Goal: Find specific page/section: Find specific page/section

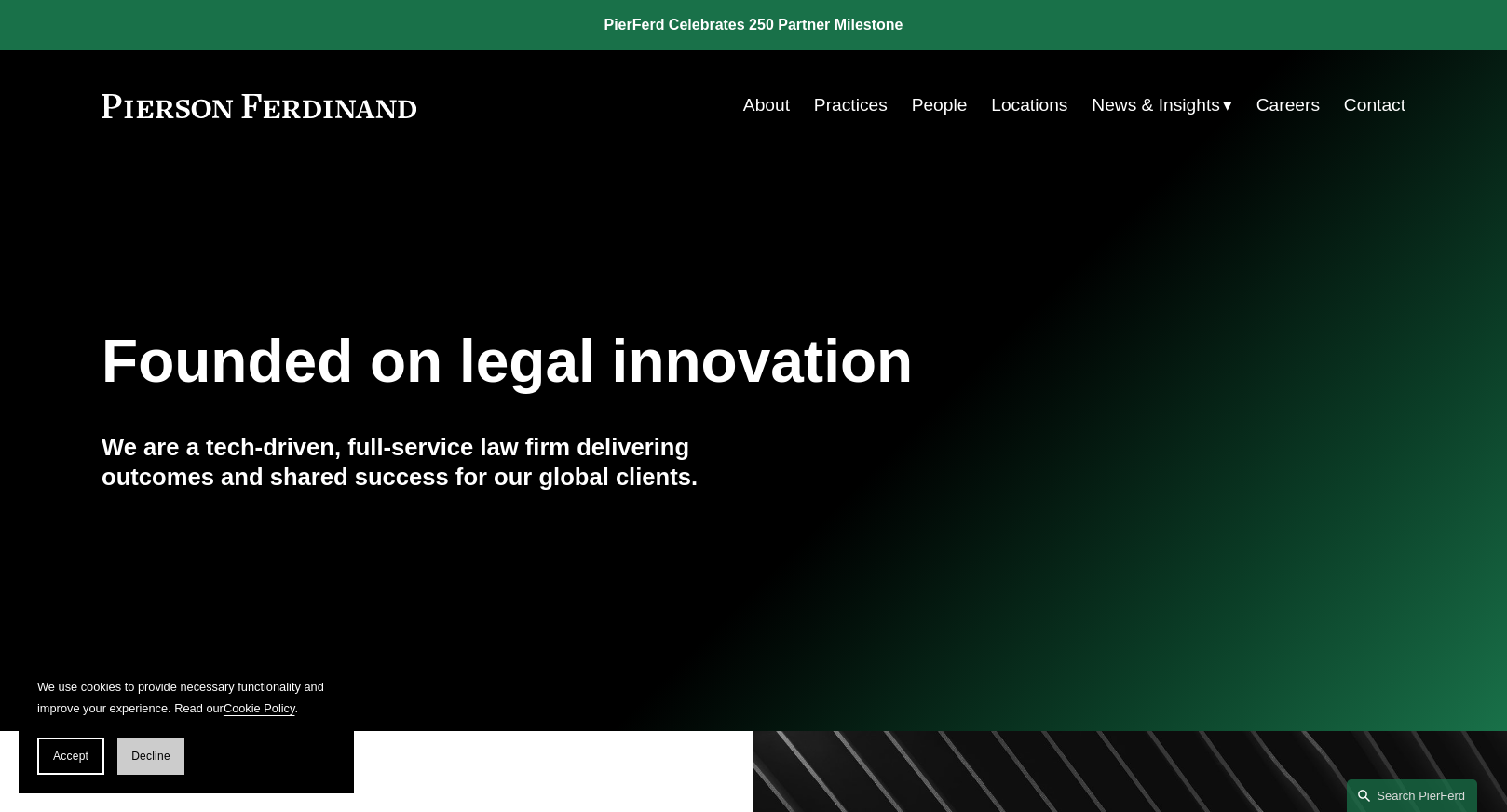
click at [148, 772] on button "Decline" at bounding box center [151, 756] width 67 height 37
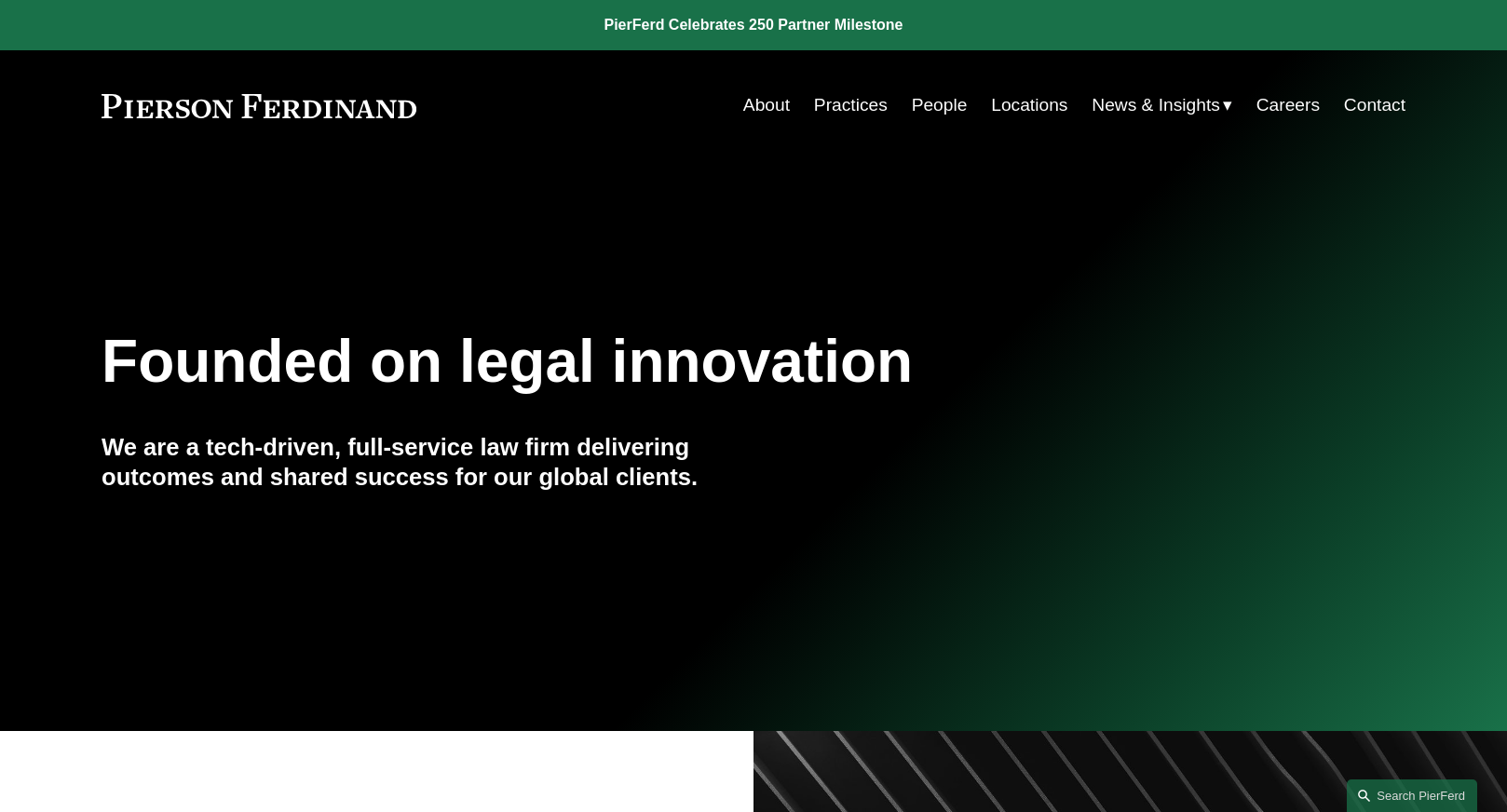
click at [937, 103] on link "People" at bounding box center [940, 105] width 56 height 35
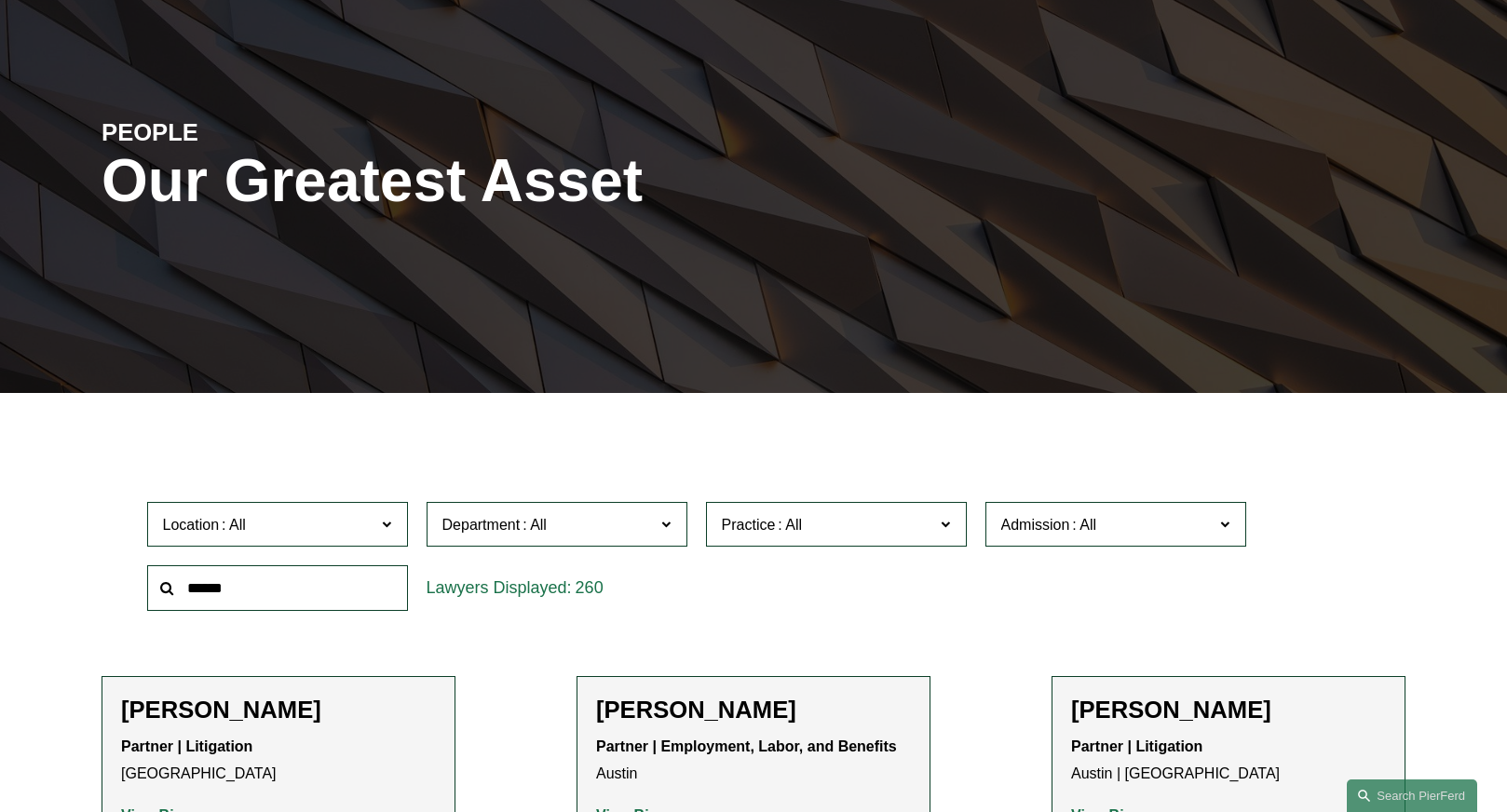
scroll to position [280, 0]
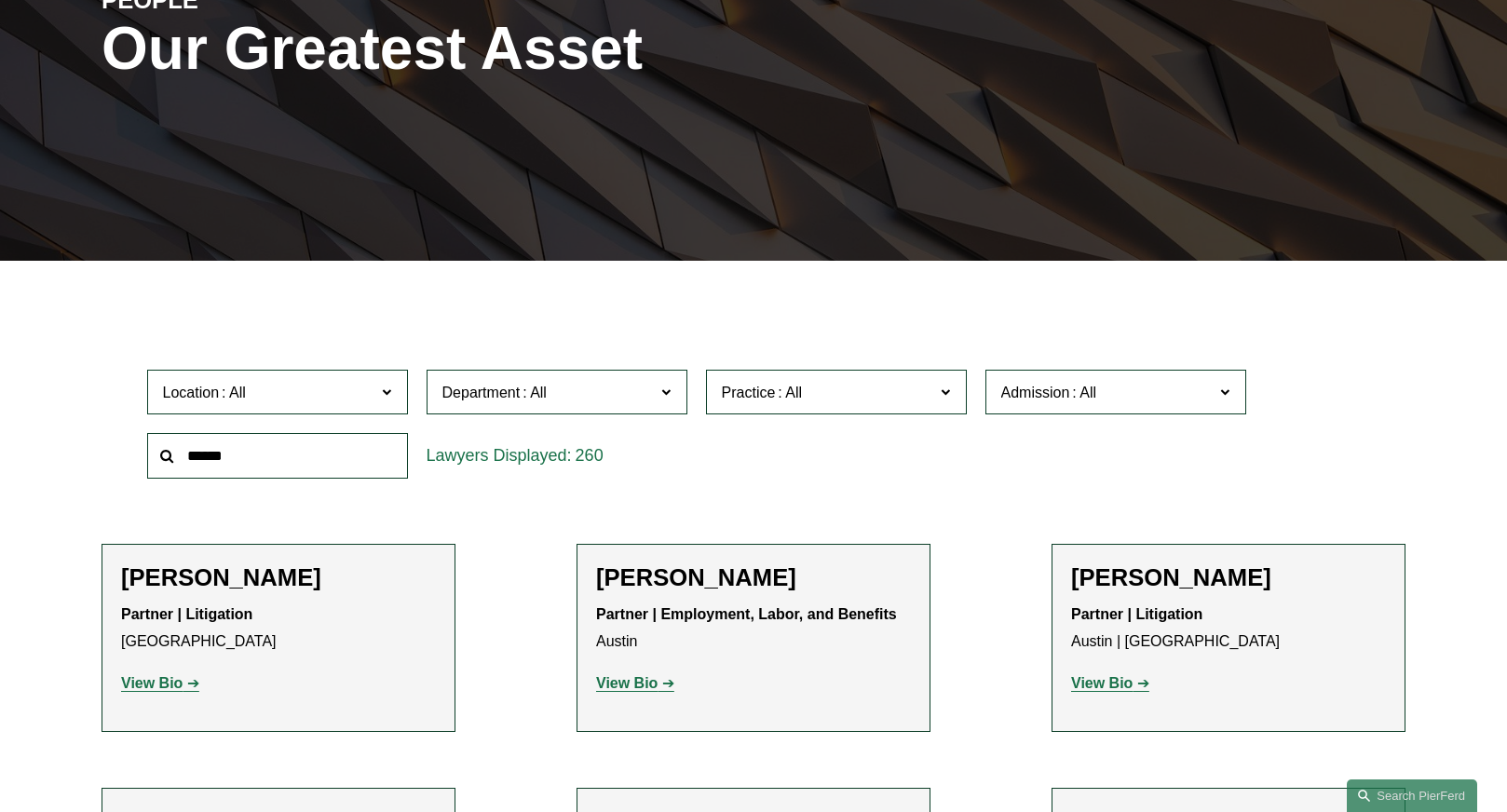
click at [264, 444] on input "text" at bounding box center [277, 456] width 260 height 46
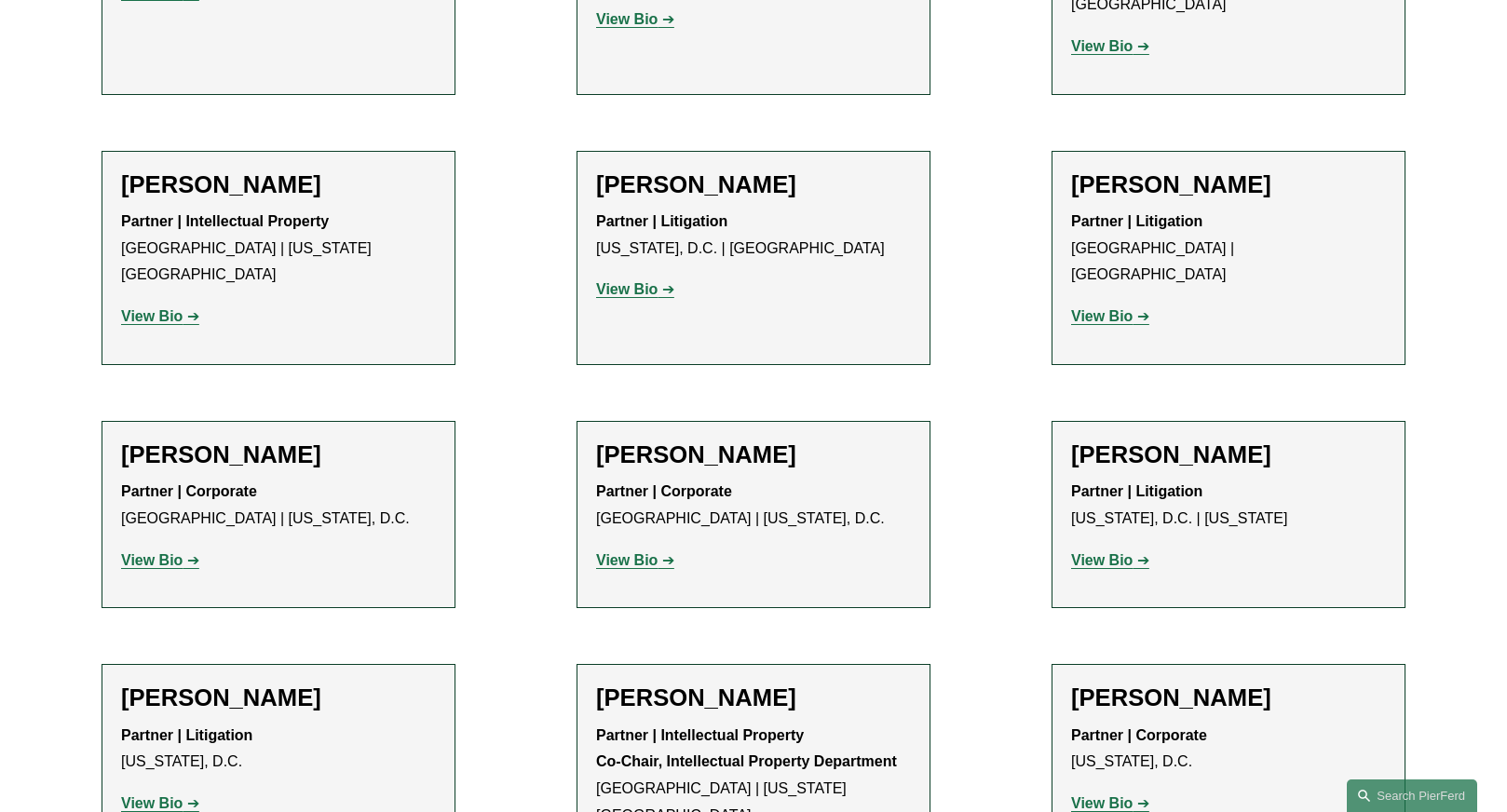
scroll to position [2141, 0]
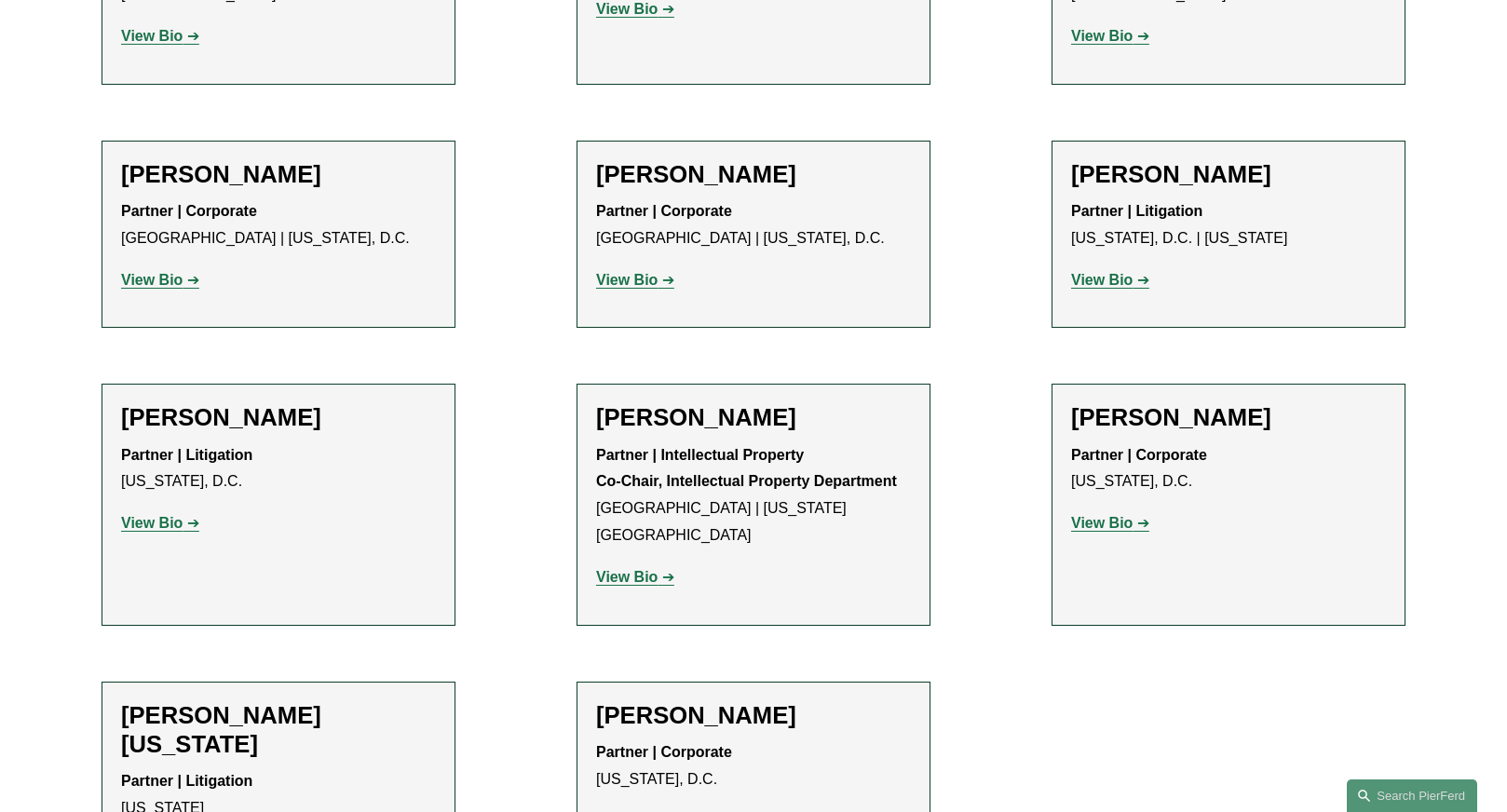
type input "**********"
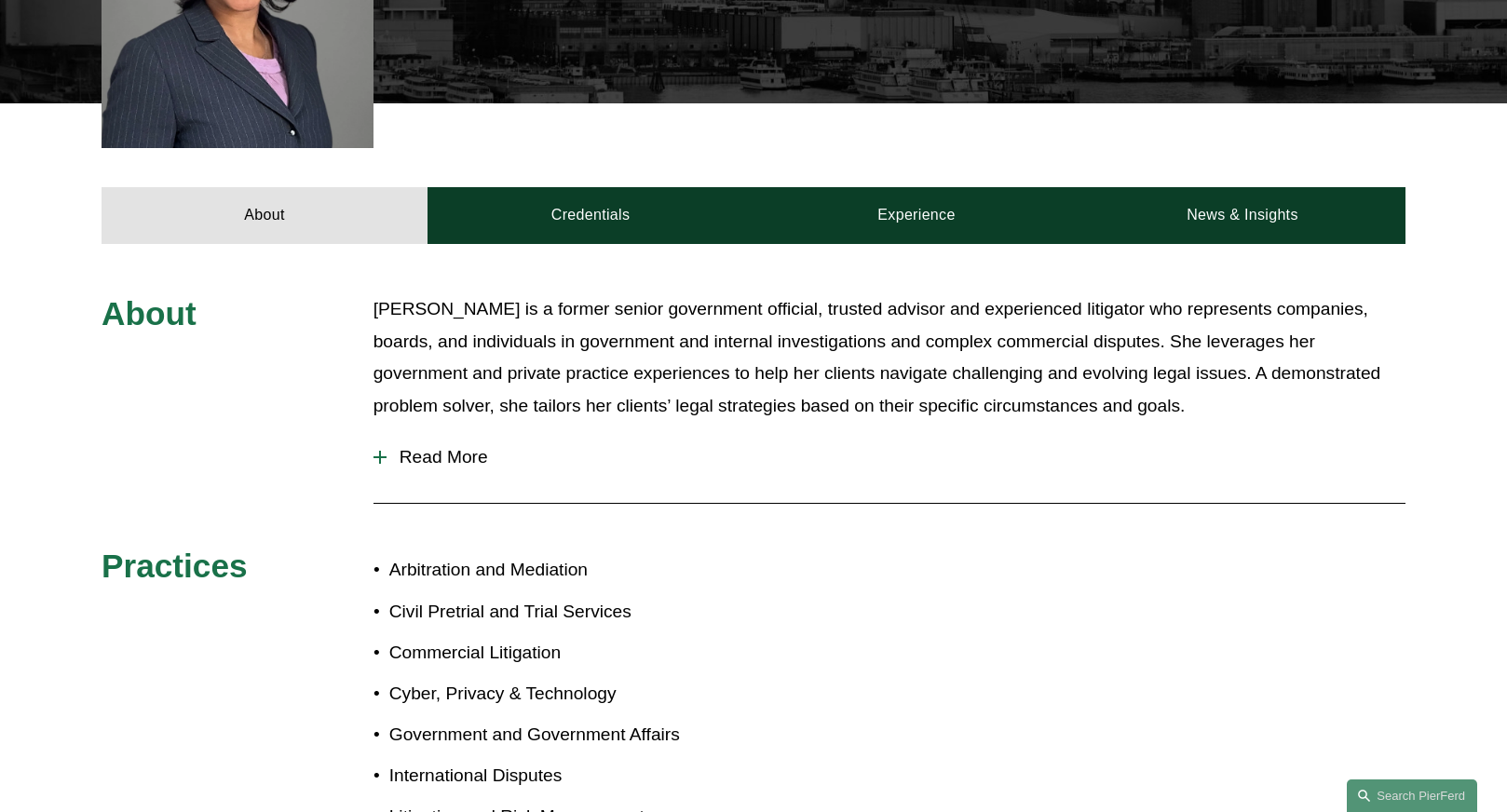
scroll to position [558, 0]
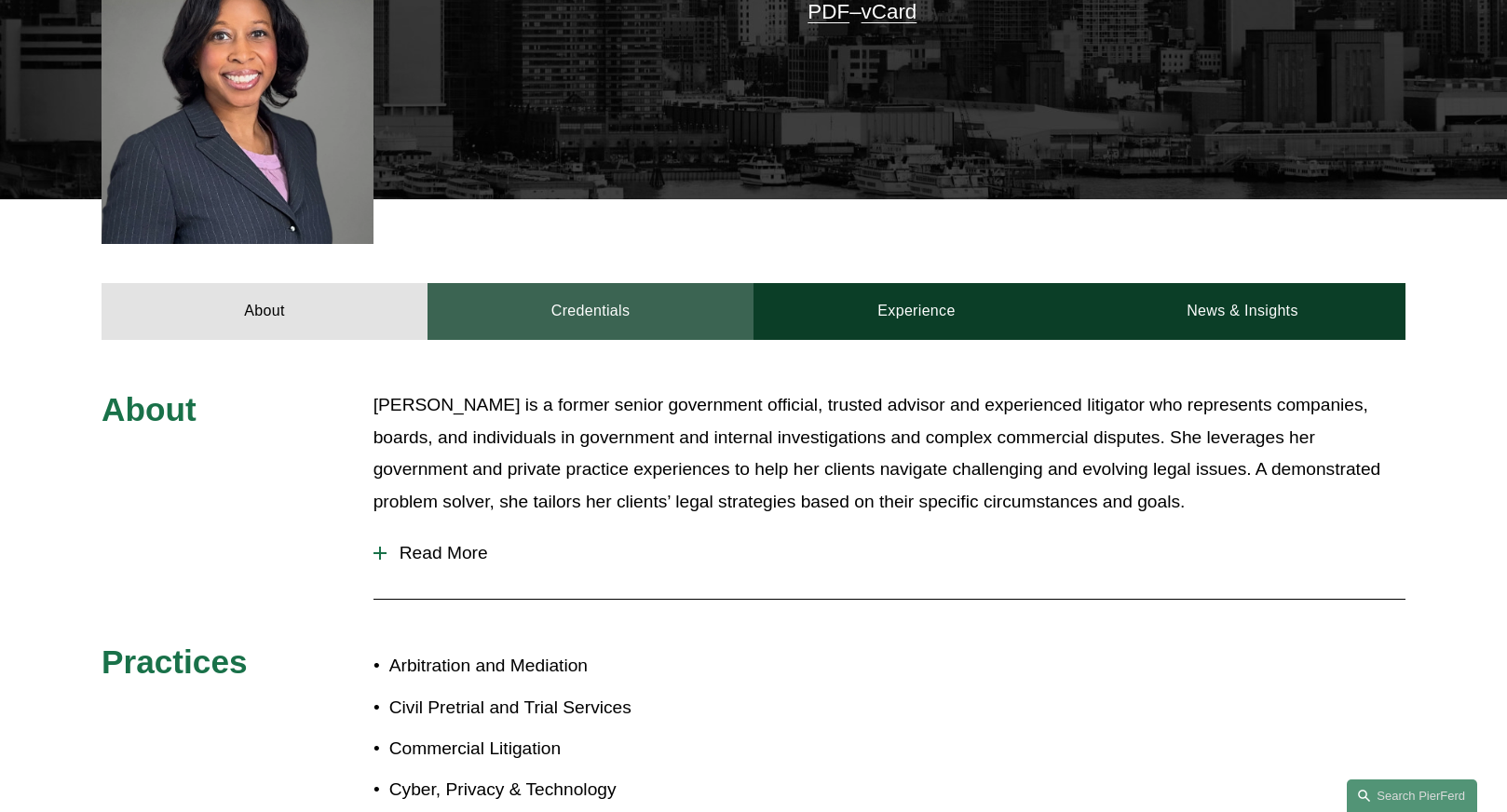
click at [612, 309] on link "Credentials" at bounding box center [590, 311] width 325 height 56
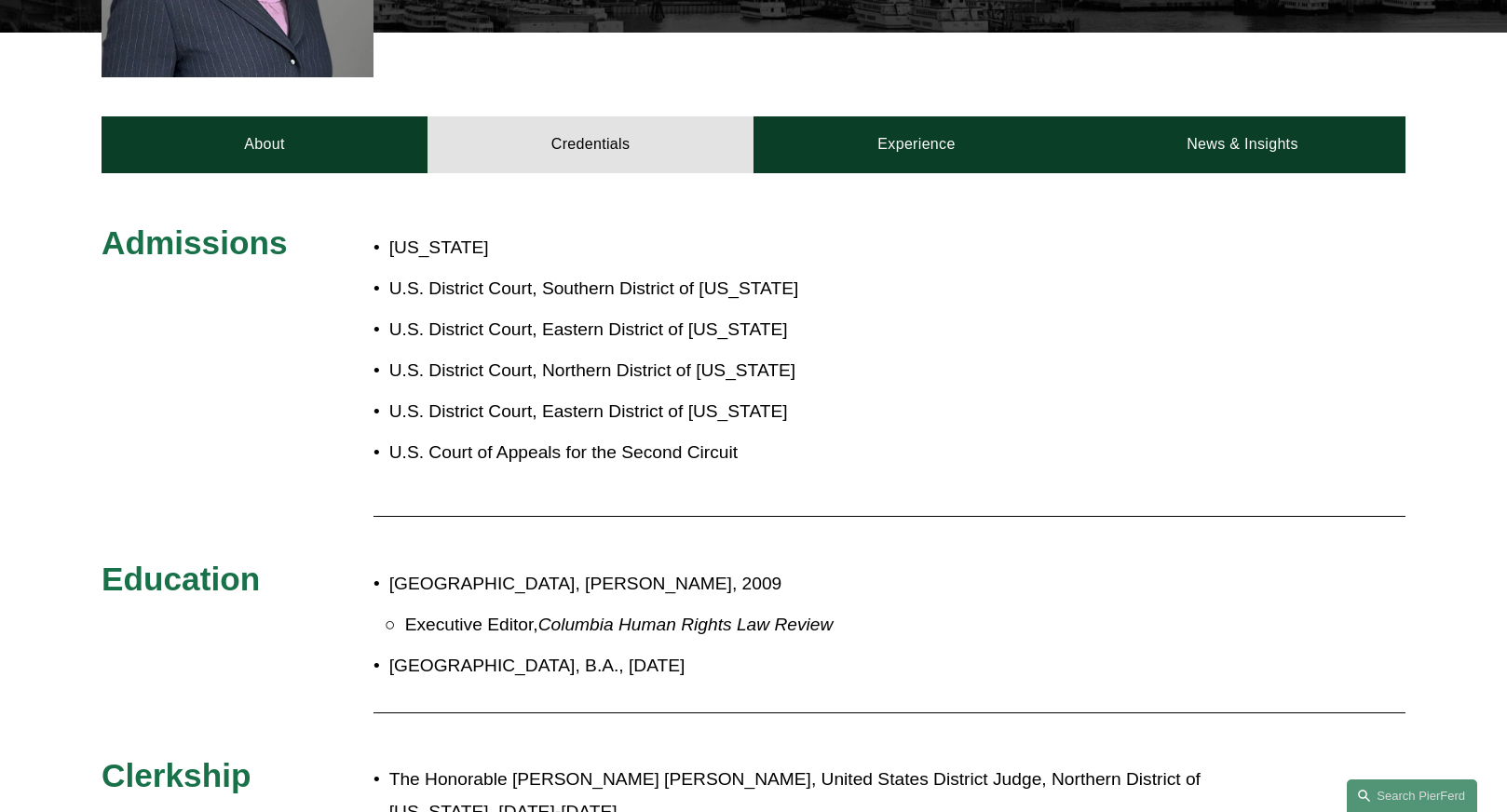
scroll to position [838, 0]
